Goal: Ask a question

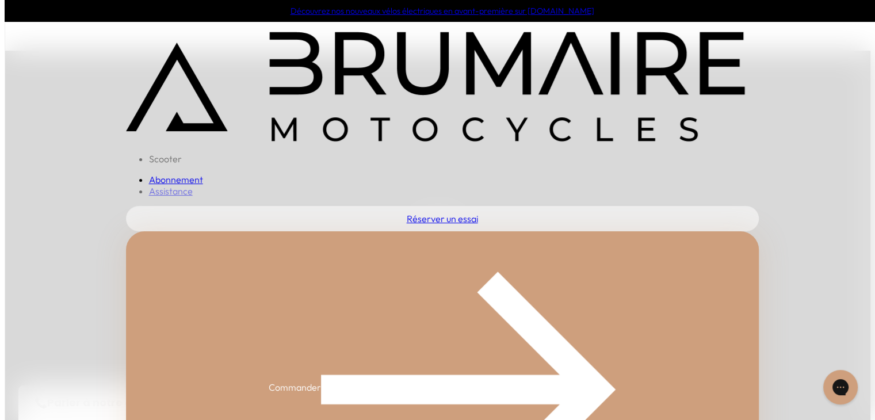
click at [439, 71] on img at bounding box center [435, 87] width 619 height 110
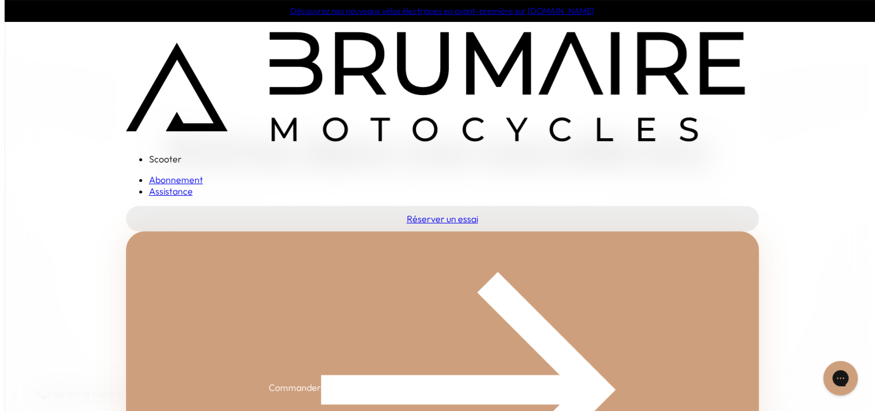
click at [434, 393] on img at bounding box center [468, 389] width 295 height 295
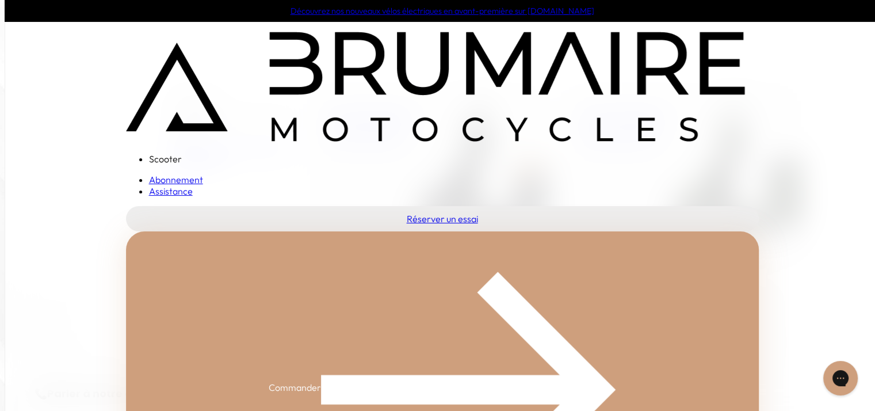
scroll to position [173, 0]
click at [378, 147] on div "Scooter Abonnement Assistance" at bounding box center [442, 114] width 633 height 165
click at [173, 181] on link "Abonnement" at bounding box center [176, 180] width 54 height 12
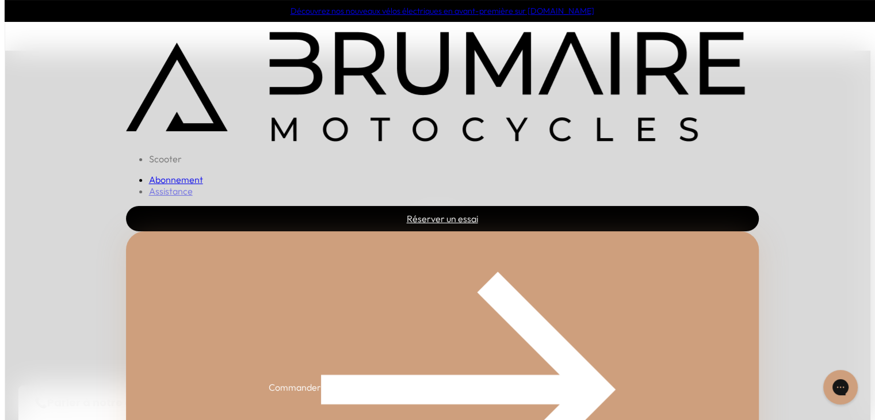
click at [400, 224] on link "Réserver un essai" at bounding box center [442, 218] width 633 height 25
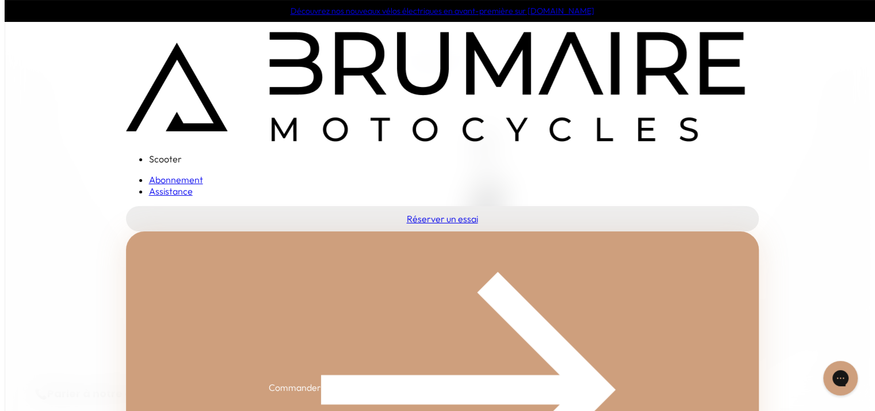
scroll to position [173, 0]
click at [368, 394] on img at bounding box center [468, 389] width 295 height 295
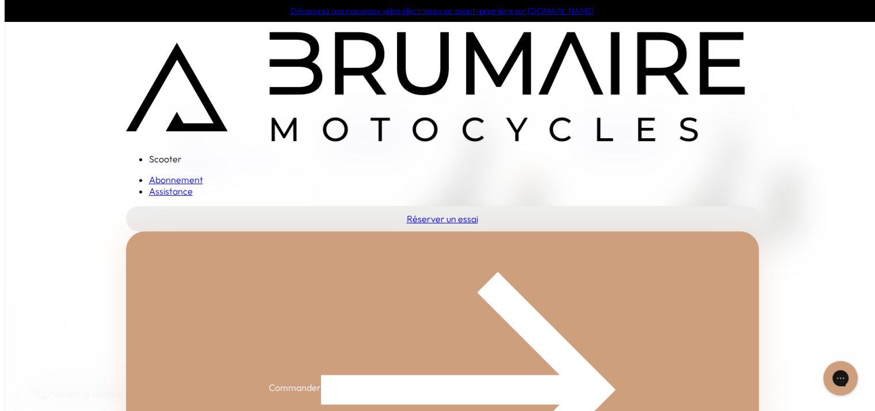
click at [550, 394] on img at bounding box center [468, 389] width 295 height 295
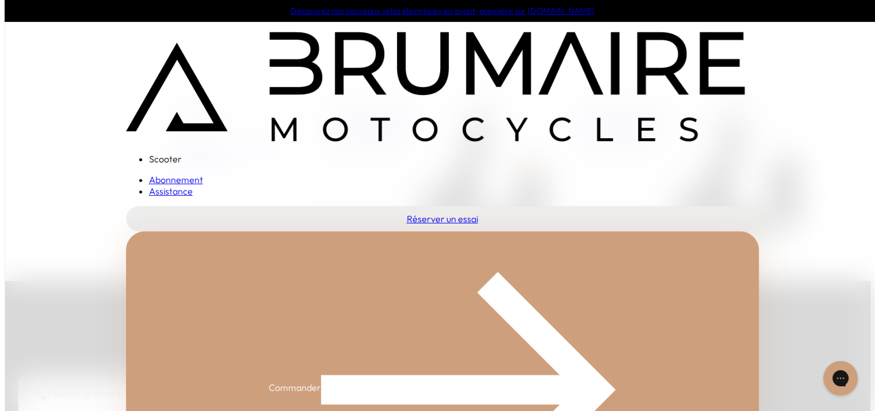
click at [653, 320] on div "Commander" at bounding box center [442, 387] width 633 height 312
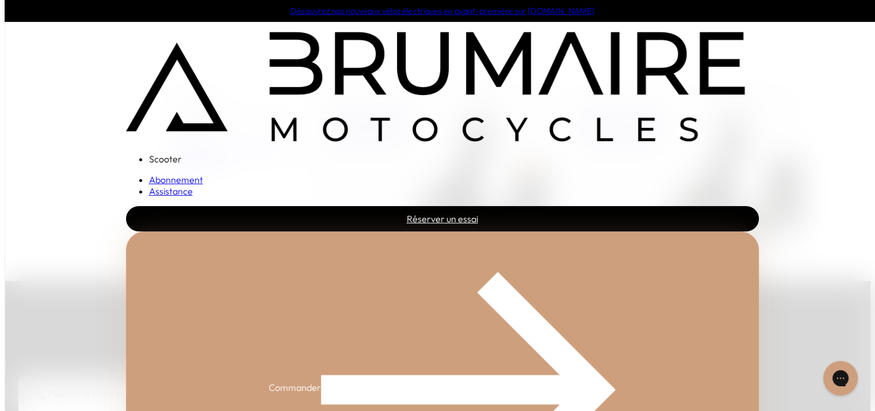
click at [460, 216] on link "Réserver un essai" at bounding box center [442, 218] width 633 height 25
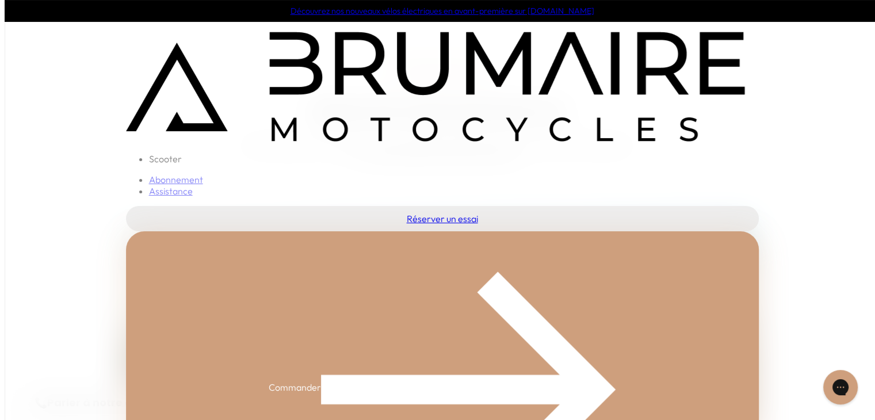
click at [366, 79] on img at bounding box center [435, 87] width 619 height 110
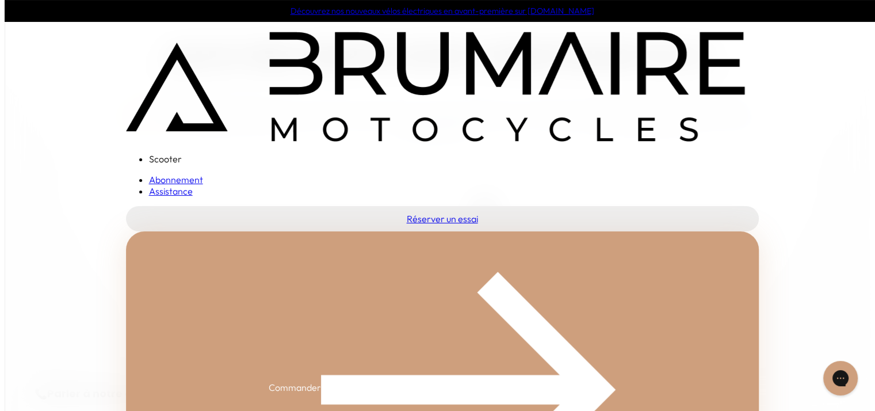
scroll to position [345, 0]
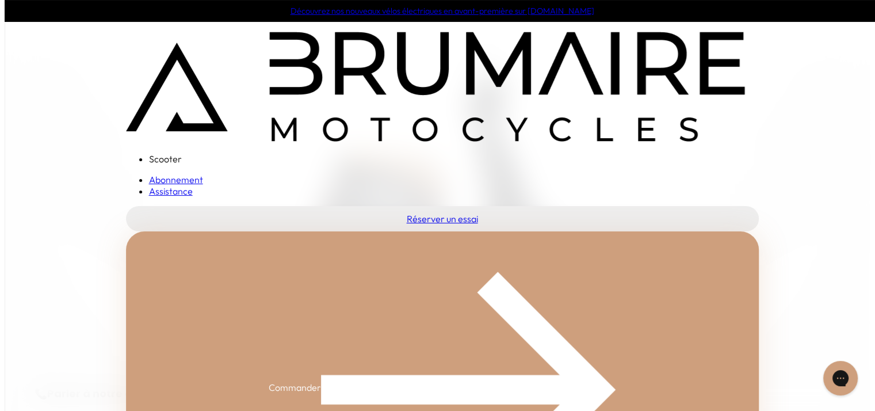
scroll to position [288, 0]
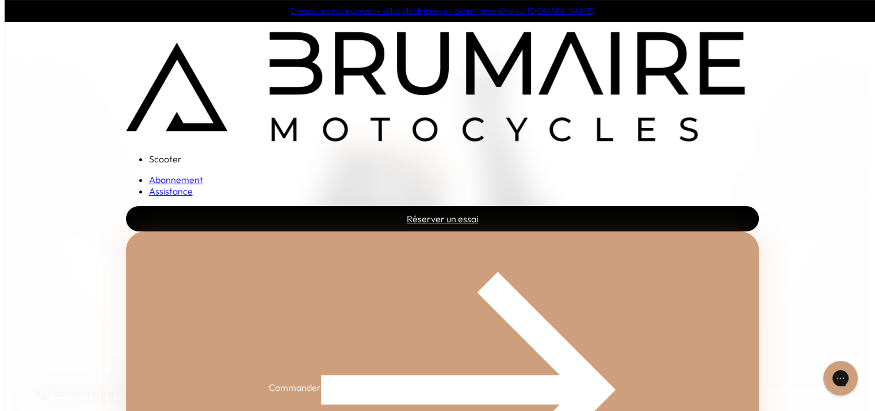
click at [444, 220] on link "Réserver un essai" at bounding box center [442, 218] width 633 height 25
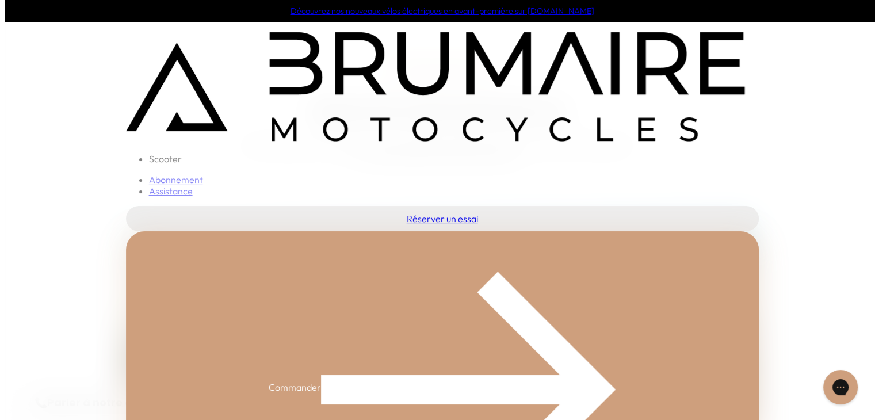
click at [412, 120] on img at bounding box center [435, 87] width 619 height 110
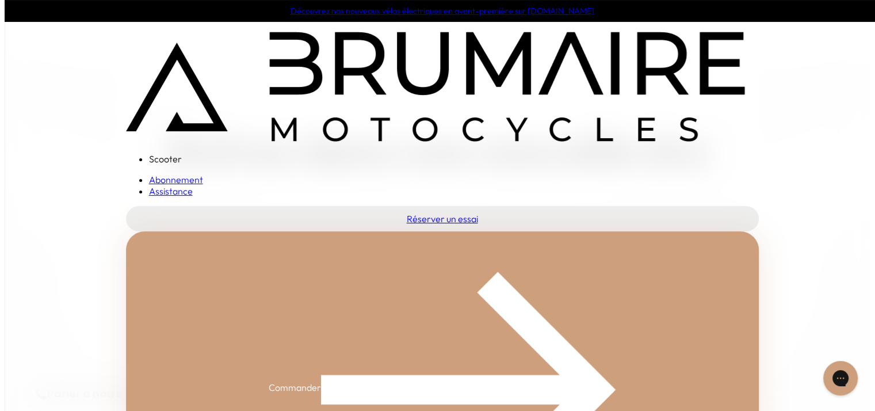
click at [188, 181] on link "Abonnement" at bounding box center [176, 180] width 54 height 12
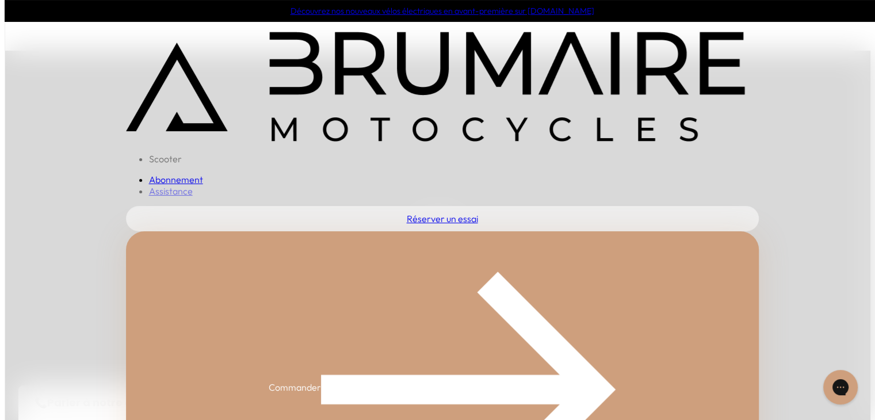
click at [327, 385] on img at bounding box center [468, 389] width 295 height 295
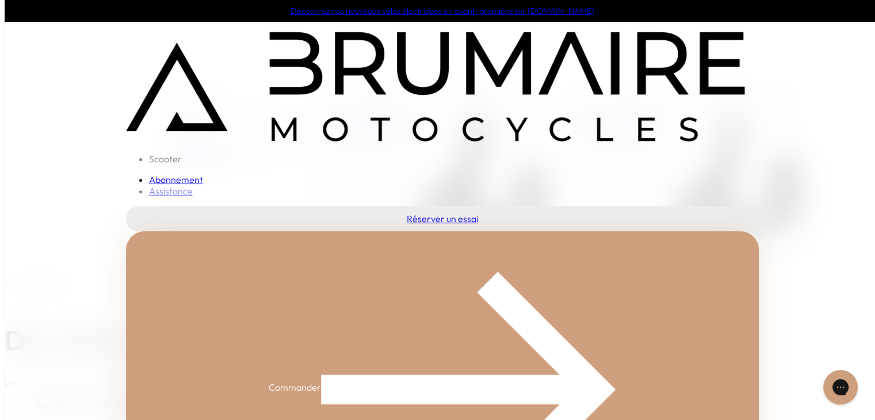
scroll to position [345, 0]
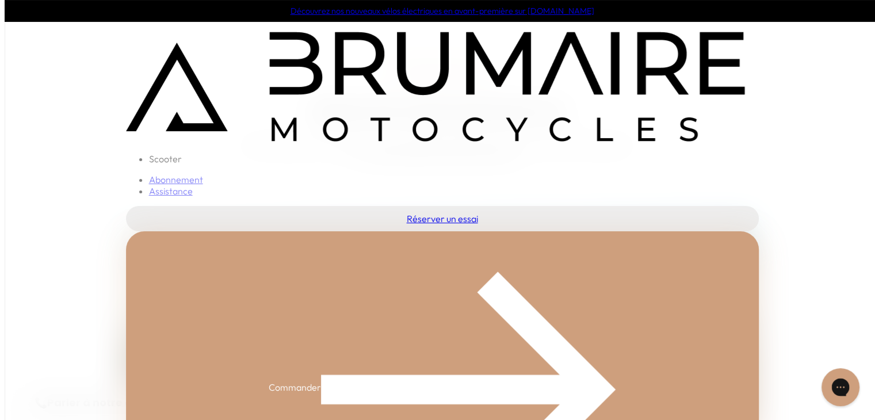
click at [843, 390] on icon "Gorgias live chat" at bounding box center [840, 387] width 12 height 12
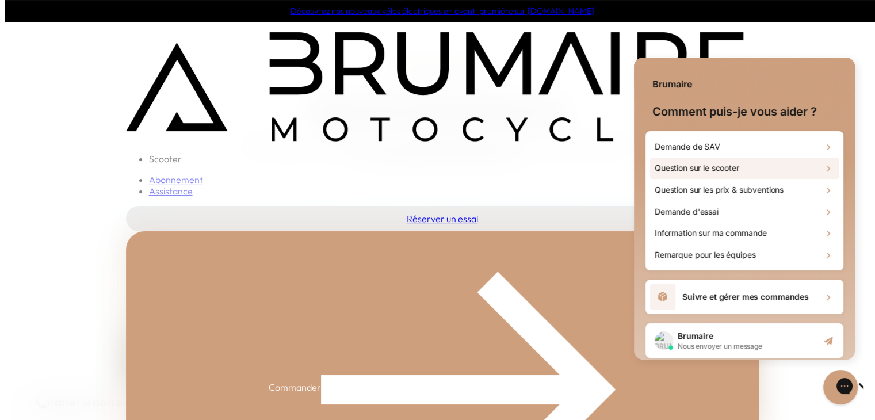
click at [762, 170] on div "Question sur le scooter" at bounding box center [744, 169] width 189 height 22
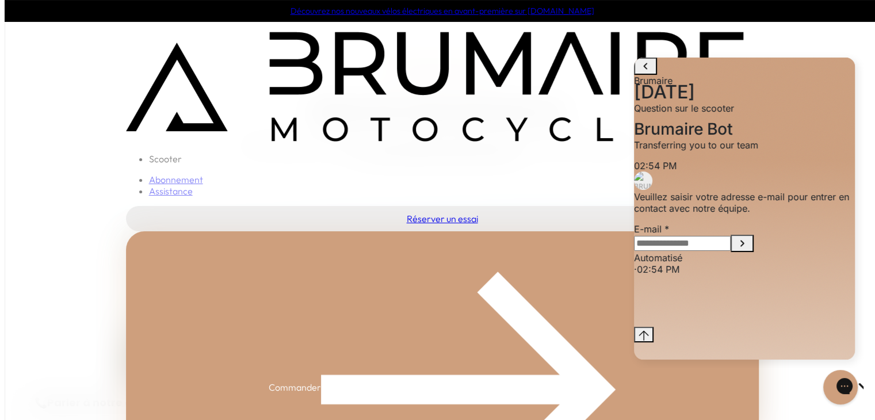
click at [714, 251] on input "E-mail" at bounding box center [682, 243] width 97 height 15
type input "**********"
click at [749, 250] on icon "Submit E-mail" at bounding box center [742, 243] width 14 height 14
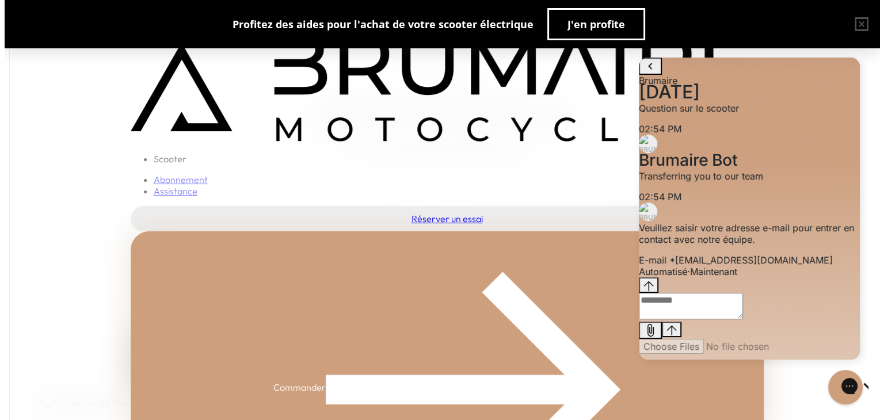
scroll to position [23, 0]
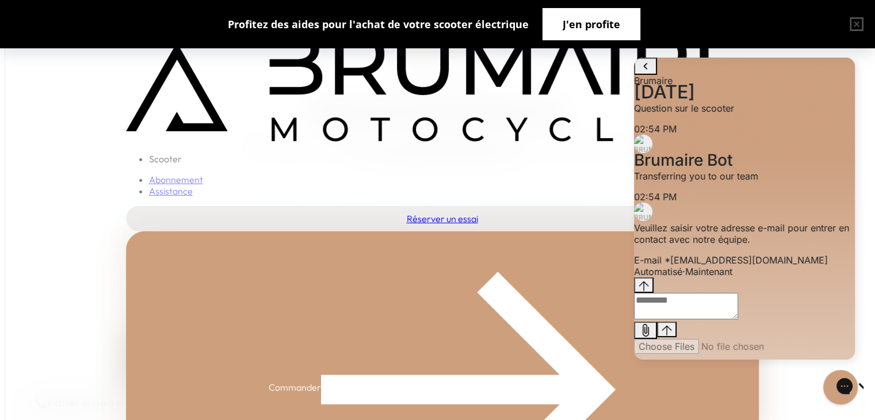
click at [584, 30] on span "J'en profite" at bounding box center [592, 24] width 58 height 16
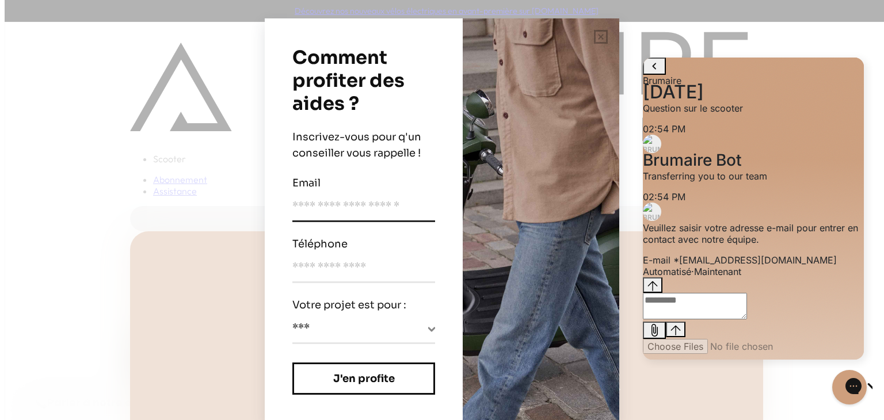
click at [395, 211] on input "email" at bounding box center [363, 210] width 143 height 24
click at [349, 204] on input "email" at bounding box center [363, 210] width 143 height 24
click at [428, 330] on select "**********" at bounding box center [363, 331] width 143 height 22
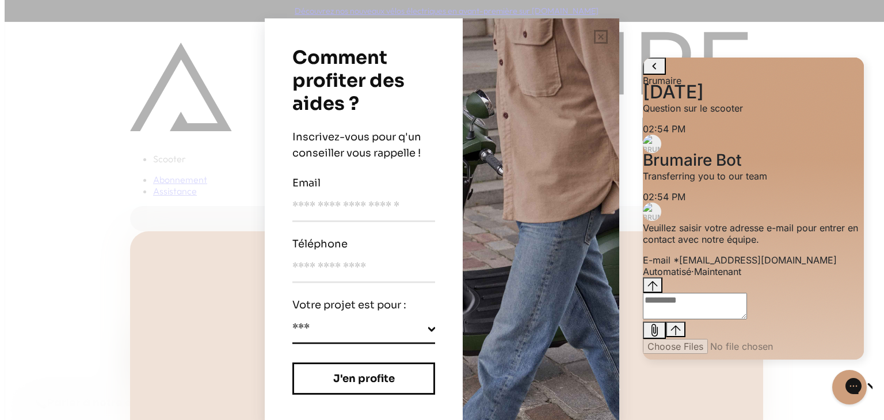
drag, startPoint x: 425, startPoint y: 328, endPoint x: 375, endPoint y: 333, distance: 49.7
click at [425, 328] on select "**********" at bounding box center [363, 331] width 143 height 22
click at [357, 328] on select "**********" at bounding box center [363, 331] width 143 height 22
